Goal: Task Accomplishment & Management: Complete application form

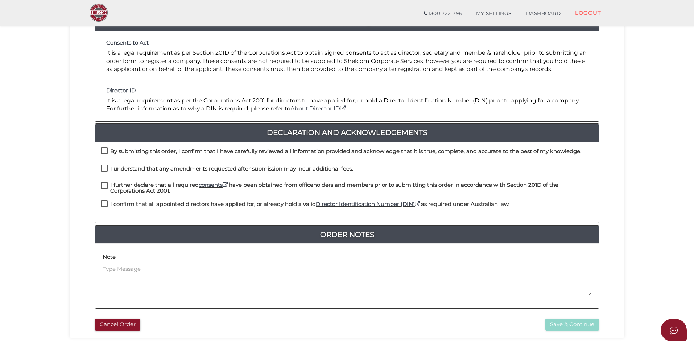
scroll to position [152, 0]
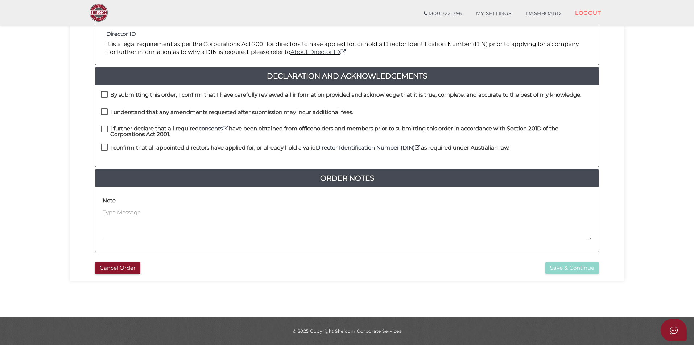
click at [104, 92] on label "By submitting this order, I confirm that I have carefully reviewed all informat…" at bounding box center [341, 96] width 480 height 9
checkbox input "true"
click at [116, 119] on div "I understand that any amendments requested after submission may incur additiona…" at bounding box center [227, 114] width 252 height 12
click at [111, 110] on h4 "I understand that any amendments requested after submission may incur additiona…" at bounding box center [231, 112] width 243 height 6
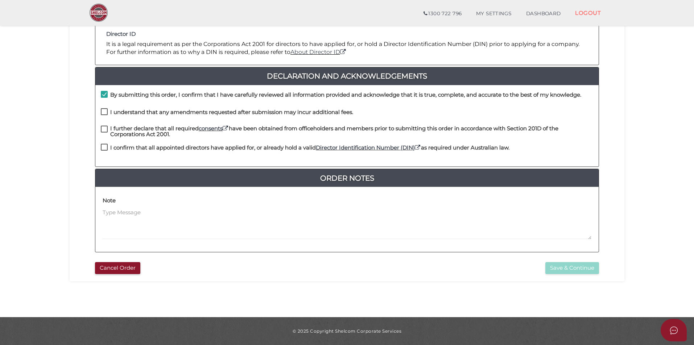
checkbox input "true"
click at [113, 133] on h4 "I further declare that all required consents have been obtained from officehold…" at bounding box center [351, 132] width 483 height 12
checkbox input "true"
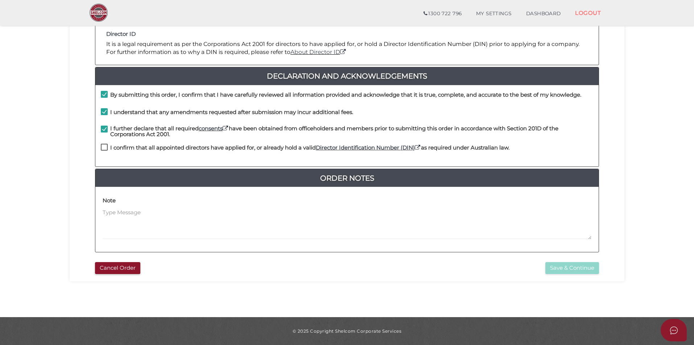
click at [109, 151] on label "I confirm that all appointed directors have applied for, or already hold a vali…" at bounding box center [305, 149] width 408 height 9
checkbox input "true"
click at [571, 271] on button "Save & Continue" at bounding box center [572, 268] width 54 height 12
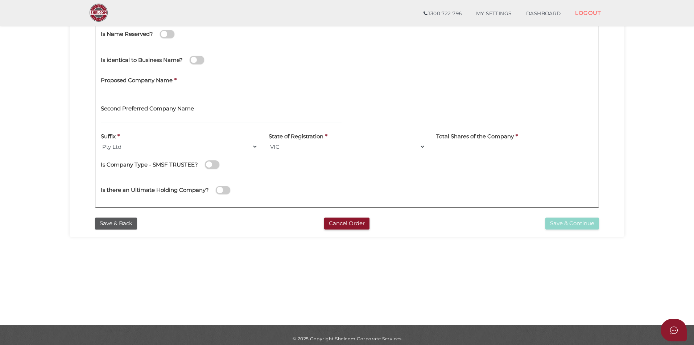
scroll to position [145, 0]
click at [120, 83] on h4 "Proposed Company Name" at bounding box center [137, 80] width 72 height 6
click at [120, 90] on input "text" at bounding box center [221, 90] width 241 height 8
paste input "Cars @ [GEOGRAPHIC_DATA]"
type input "Cars @ [GEOGRAPHIC_DATA]"
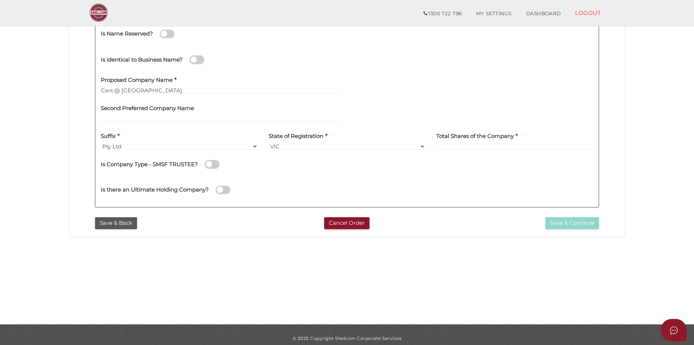
click at [206, 108] on div "Second Preferred Company Name" at bounding box center [221, 111] width 241 height 23
click at [204, 113] on div "Second Preferred Company Name" at bounding box center [221, 111] width 241 height 23
click at [187, 272] on section "Company Registration 5deea1bf2e49da984d07cc2717366048 1 REGISTRATION REQUIREMEN…" at bounding box center [347, 99] width 694 height 450
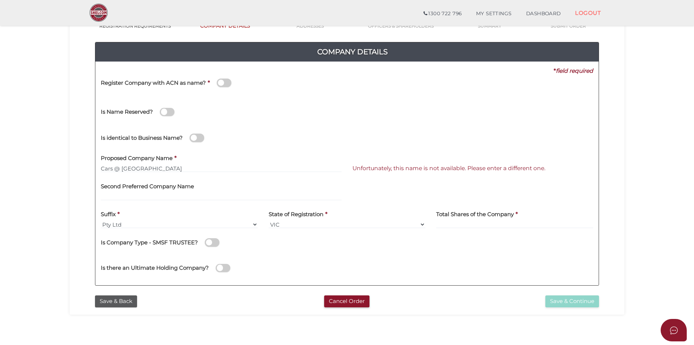
scroll to position [0, 0]
